Goal: Task Accomplishment & Management: Use online tool/utility

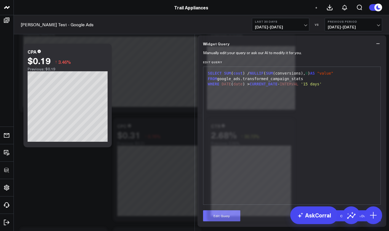
click at [236, 213] on button "Edit Query" at bounding box center [221, 215] width 37 height 11
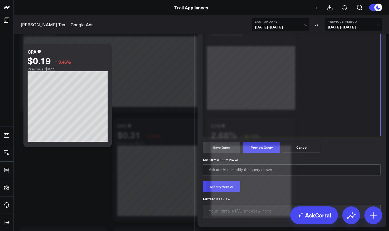
click at [325, 13] on div "FROM google_ads.transformed_campaign_stats" at bounding box center [292, 11] width 172 height 6
click at [333, 18] on div "WHERE DATE ( date ) > CURRENT_DATE - INTERVAL '15 days'" at bounding box center [292, 16] width 172 height 6
click at [265, 153] on button "Preview Query" at bounding box center [261, 147] width 37 height 11
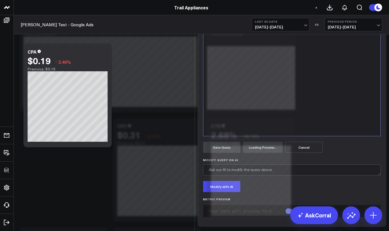
scroll to position [96, 0]
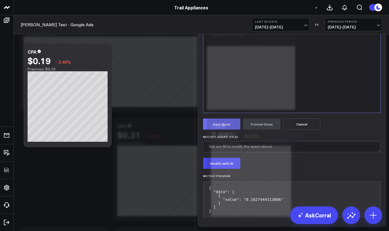
click at [224, 129] on button "Save Query" at bounding box center [221, 123] width 37 height 11
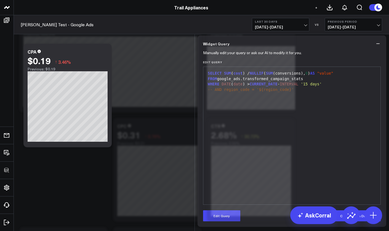
scroll to position [40, 0]
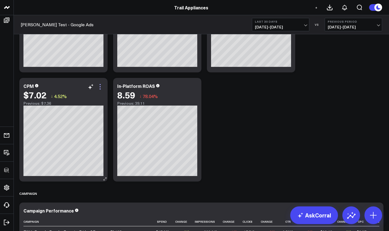
click at [102, 85] on icon at bounding box center [100, 86] width 7 height 7
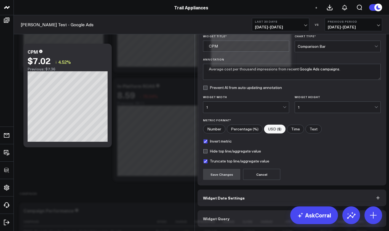
scroll to position [16, 0]
click at [237, 222] on button "Widget Query" at bounding box center [292, 218] width 189 height 17
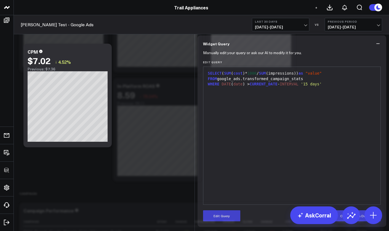
scroll to position [40, 0]
click at [232, 213] on button "Edit Query" at bounding box center [221, 215] width 37 height 11
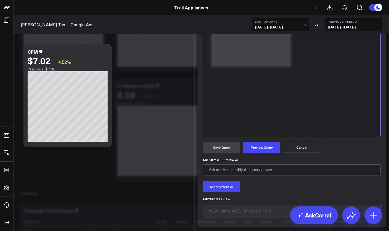
click at [333, 18] on div "WHERE DATE ( date ) > CURRENT_DATE - INTERVAL '15 days'" at bounding box center [292, 16] width 172 height 6
click at [266, 153] on button "Preview Query" at bounding box center [261, 147] width 37 height 11
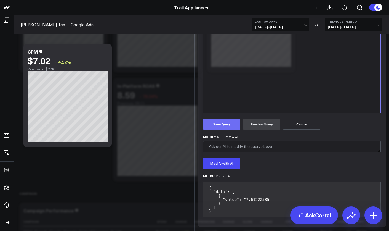
click at [222, 129] on button "Save Query" at bounding box center [221, 123] width 37 height 11
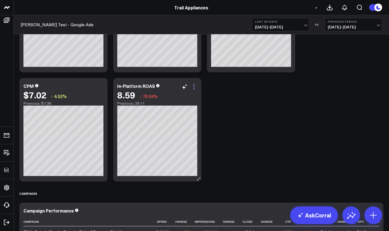
click at [196, 87] on icon at bounding box center [194, 86] width 7 height 7
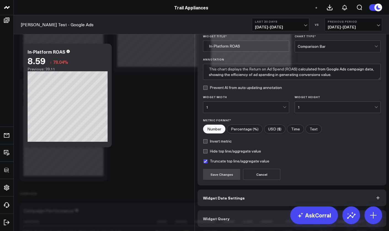
scroll to position [16, 0]
click at [251, 215] on button "Widget Query" at bounding box center [292, 218] width 189 height 17
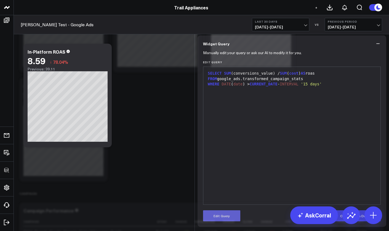
scroll to position [40, 0]
click at [235, 219] on button "Edit Query" at bounding box center [221, 215] width 37 height 11
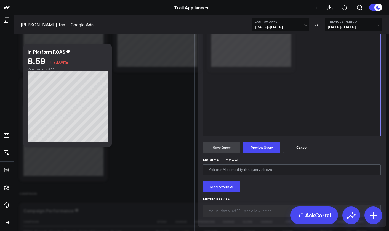
click at [329, 93] on div "SELECT SUM (conversions_value) / SUM ( cost ) AS roas FROM google_ads.transform…" at bounding box center [292, 67] width 172 height 132
click at [259, 153] on button "Preview Query" at bounding box center [261, 147] width 37 height 11
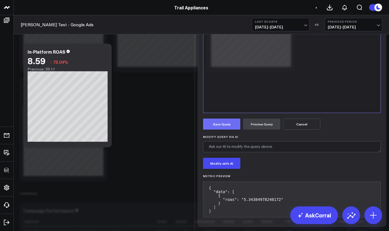
click at [228, 129] on button "Save Query" at bounding box center [221, 123] width 37 height 11
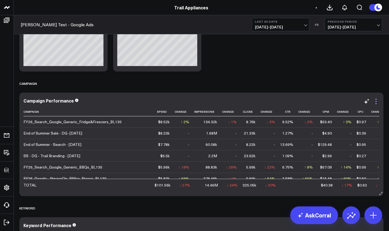
click at [377, 101] on icon at bounding box center [376, 101] width 7 height 7
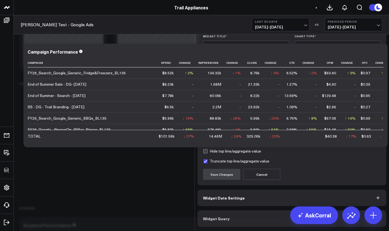
scroll to position [16, 0]
click at [286, 216] on button "Widget Query" at bounding box center [292, 218] width 189 height 17
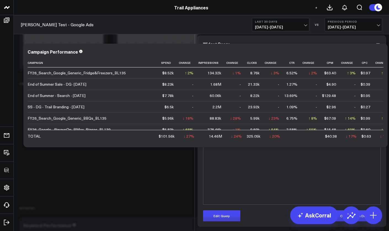
scroll to position [40, 0]
click at [232, 214] on button "Edit Query" at bounding box center [221, 215] width 37 height 11
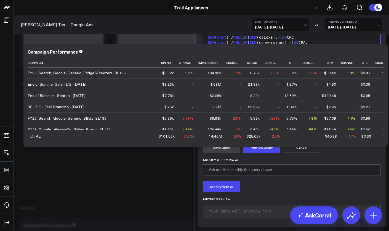
click at [333, 62] on div "WHERE DATE ( date ) > CURRENT_DATE - INTERVAL '15 days'" at bounding box center [292, 59] width 172 height 6
click at [261, 153] on button "Preview Query" at bounding box center [261, 147] width 37 height 11
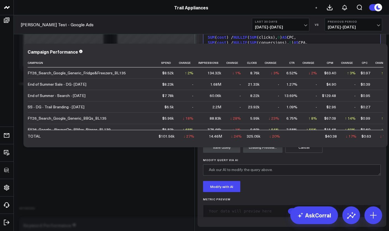
scroll to position [108, 0]
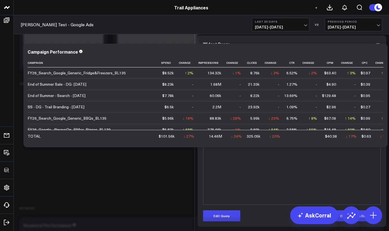
scroll to position [40, 0]
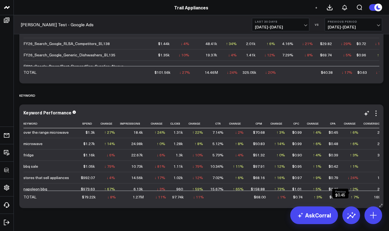
scroll to position [14, 0]
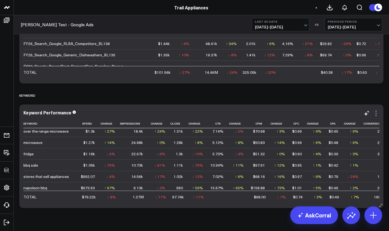
click at [377, 116] on icon at bounding box center [376, 113] width 7 height 7
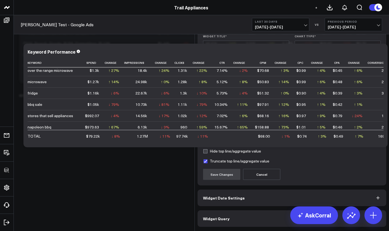
scroll to position [16, 0]
click at [261, 216] on button "Widget Query" at bounding box center [292, 218] width 189 height 17
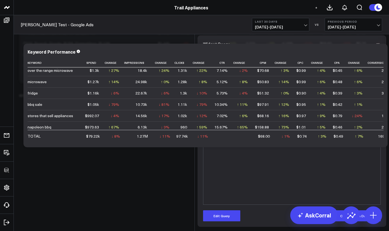
scroll to position [40, 0]
click at [227, 215] on button "Edit Query" at bounding box center [221, 215] width 37 height 11
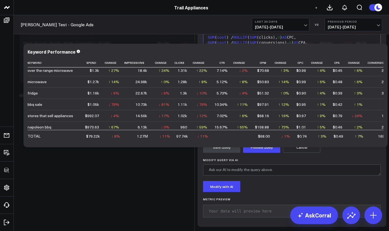
click at [260, 73] on div "ORDER BY spend DESC" at bounding box center [292, 70] width 172 height 6
click at [332, 62] on div "WHERE DATE ( date ) > CURRENT_DATE - INTERVAL '15 days'" at bounding box center [292, 59] width 172 height 6
click at [268, 153] on button "Preview Query" at bounding box center [261, 147] width 37 height 11
